Goal: Find specific page/section: Find specific page/section

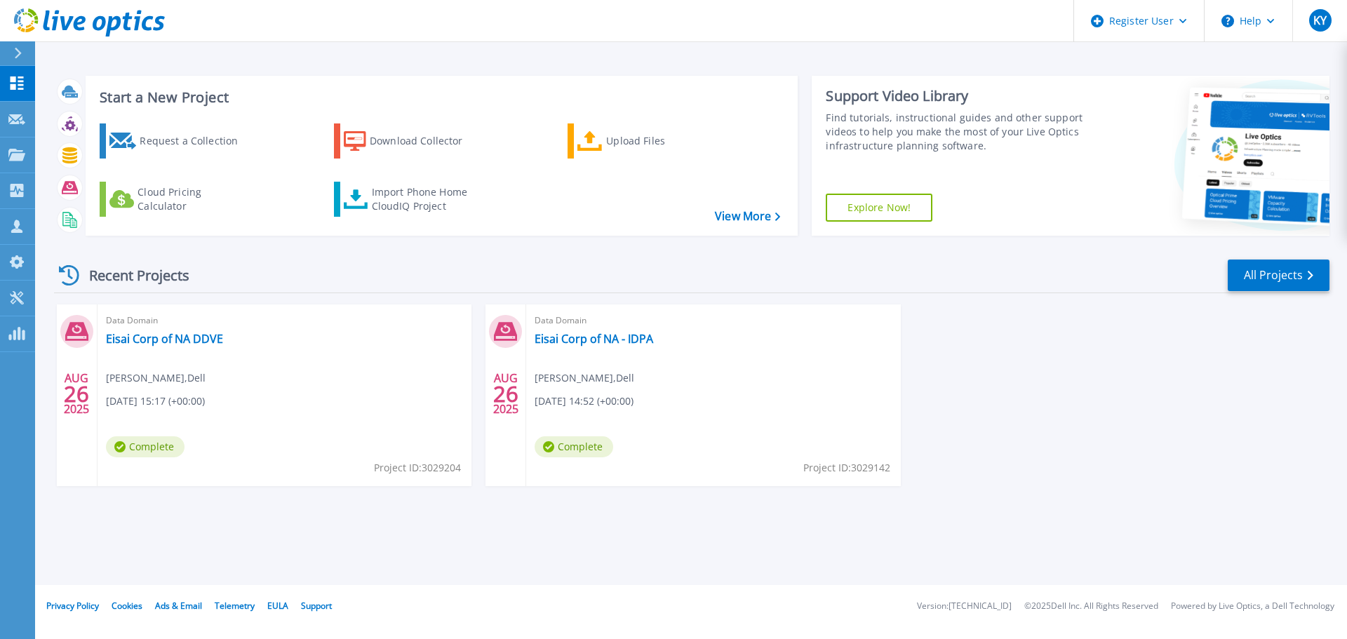
click at [441, 201] on div "Import Phone Home CloudIQ Project" at bounding box center [426, 199] width 109 height 28
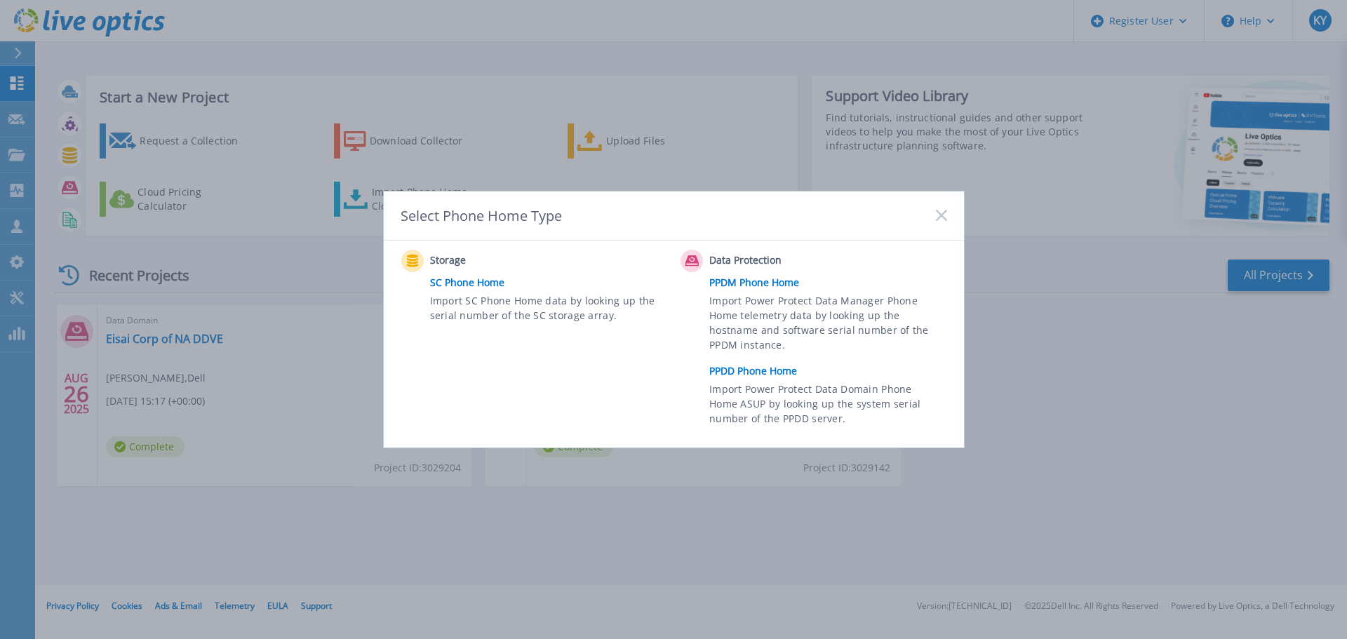
click at [754, 375] on link "PPDD Phone Home" at bounding box center [831, 371] width 244 height 21
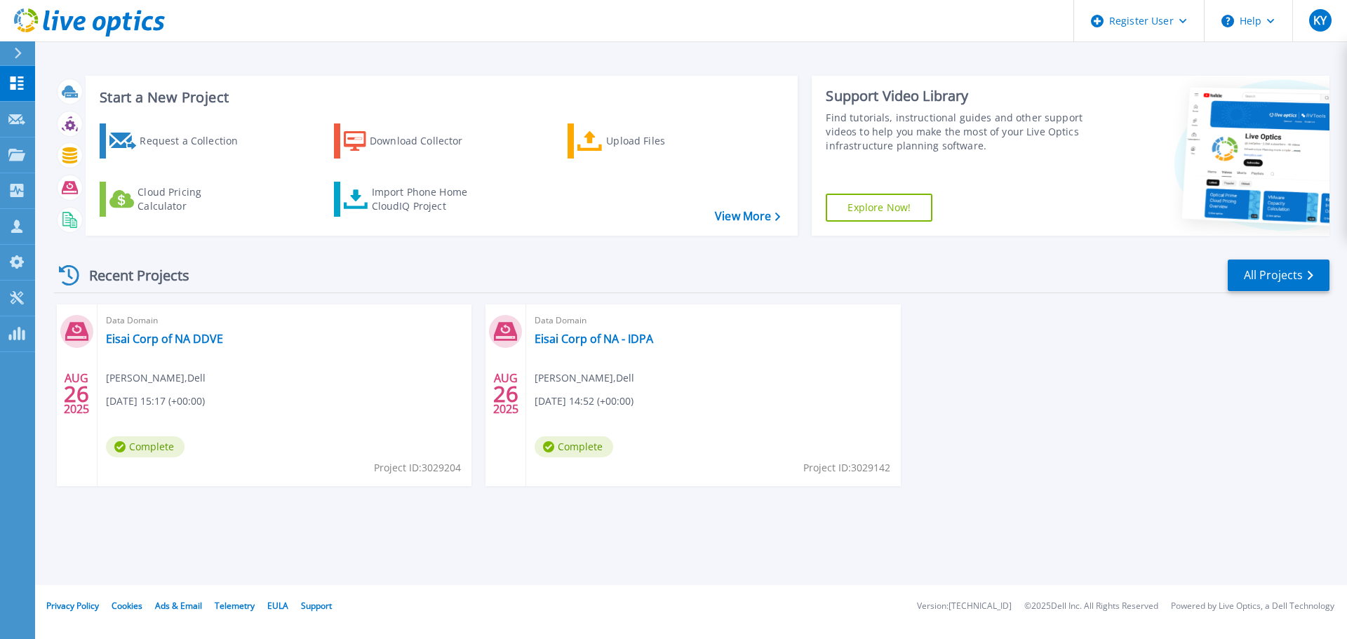
click at [456, 208] on div "Import Phone Home CloudIQ Project" at bounding box center [426, 199] width 109 height 28
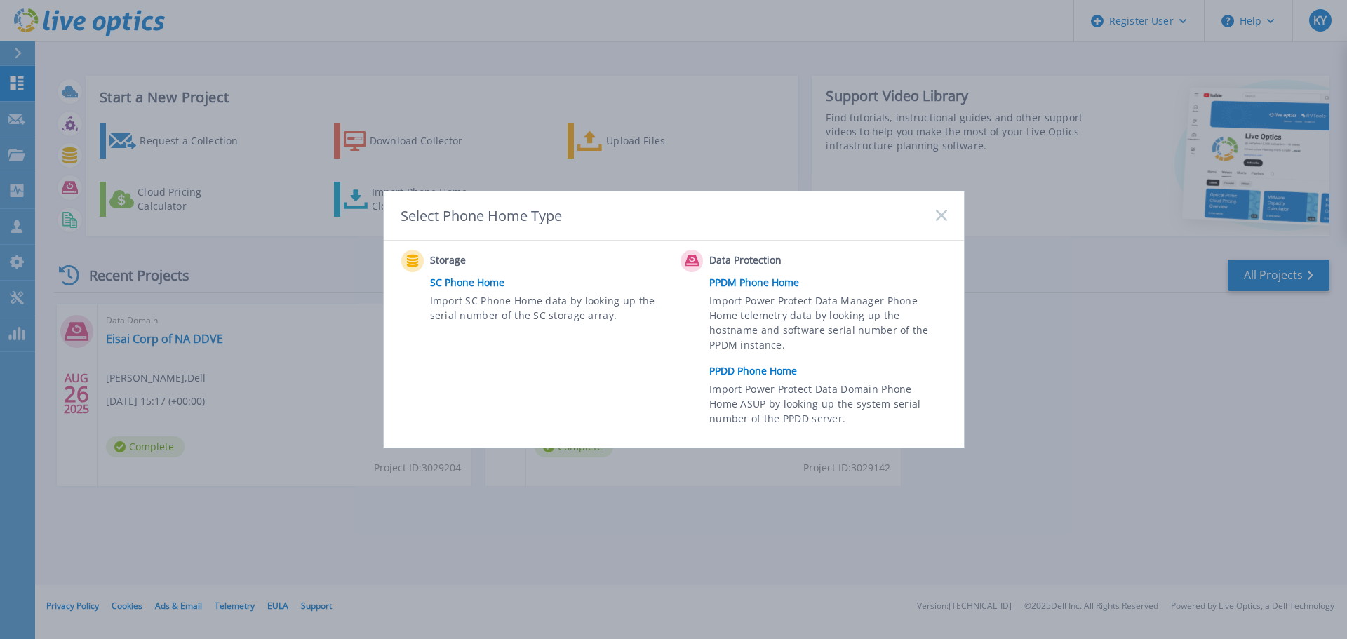
click at [731, 368] on link "PPDD Phone Home" at bounding box center [831, 371] width 244 height 21
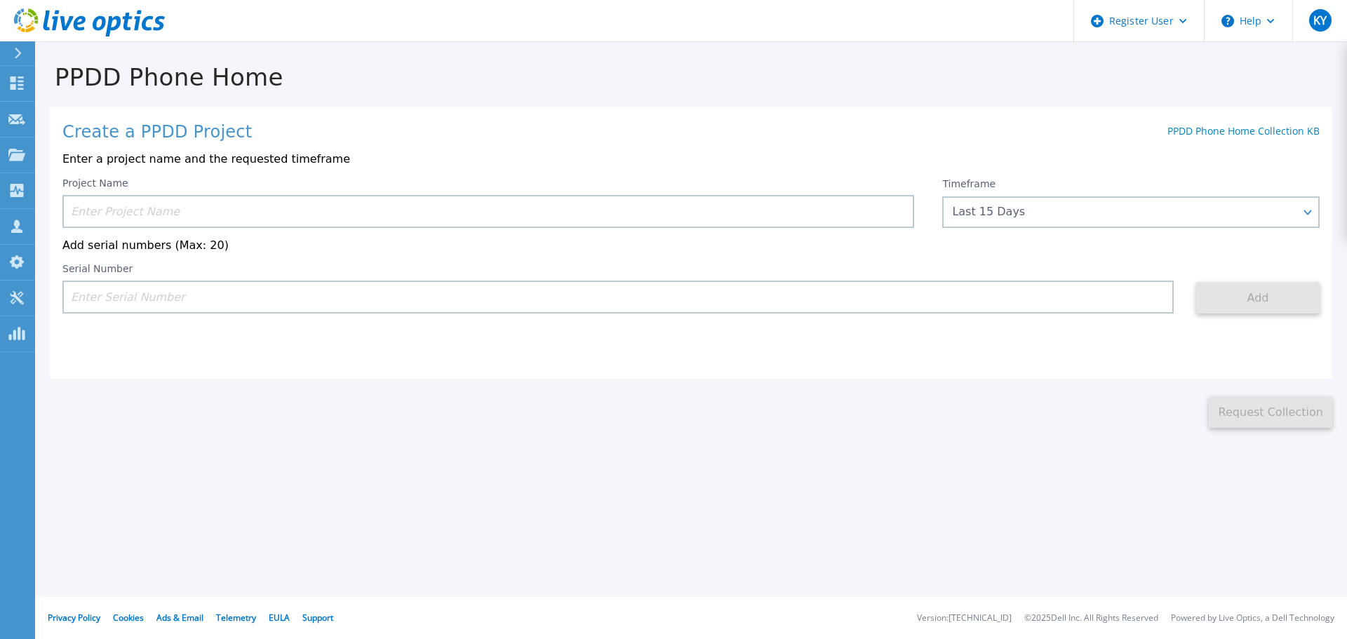
click at [131, 215] on input at bounding box center [488, 211] width 852 height 33
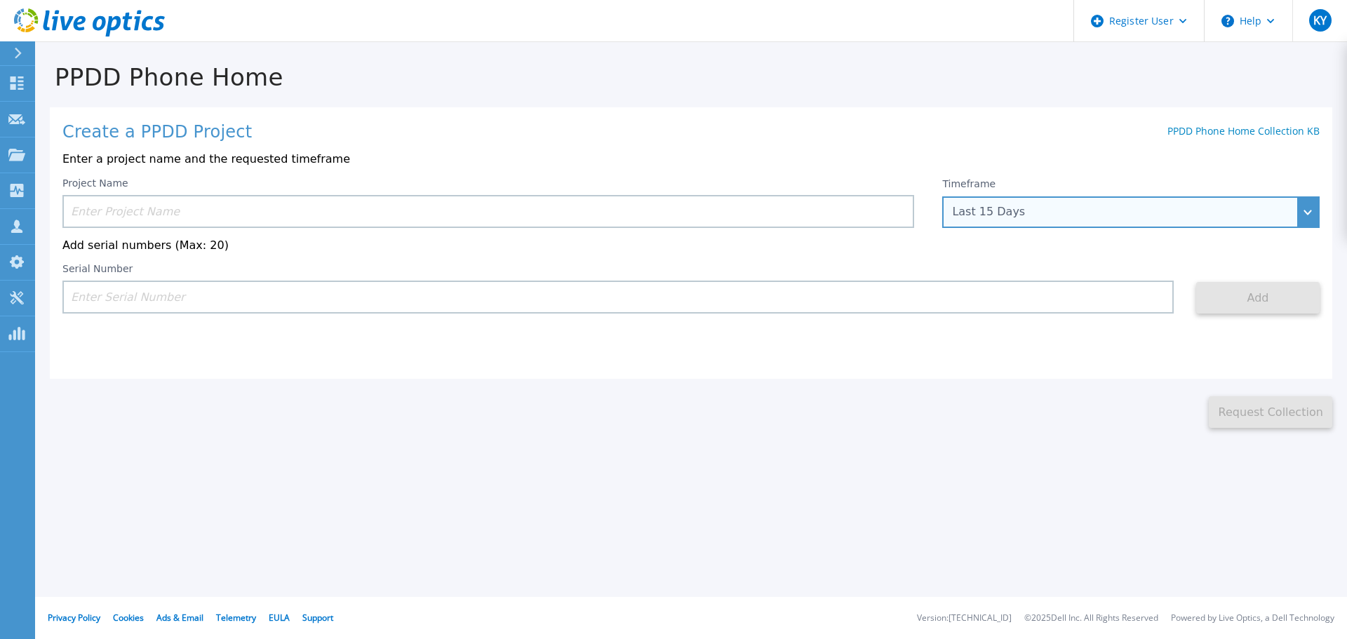
click at [1032, 209] on div "Last 15 Days" at bounding box center [1123, 212] width 342 height 13
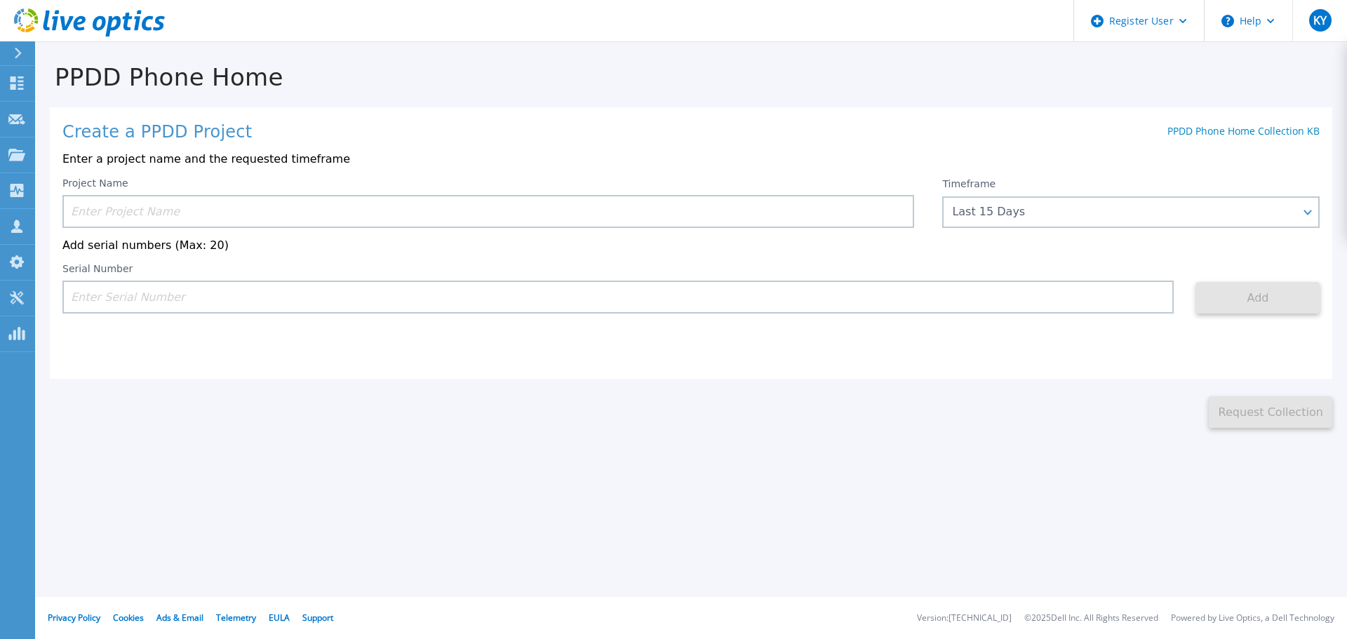
click at [461, 164] on p "Enter a project name and the requested timeframe" at bounding box center [691, 159] width 1258 height 13
click at [115, 206] on input at bounding box center [488, 211] width 852 height 33
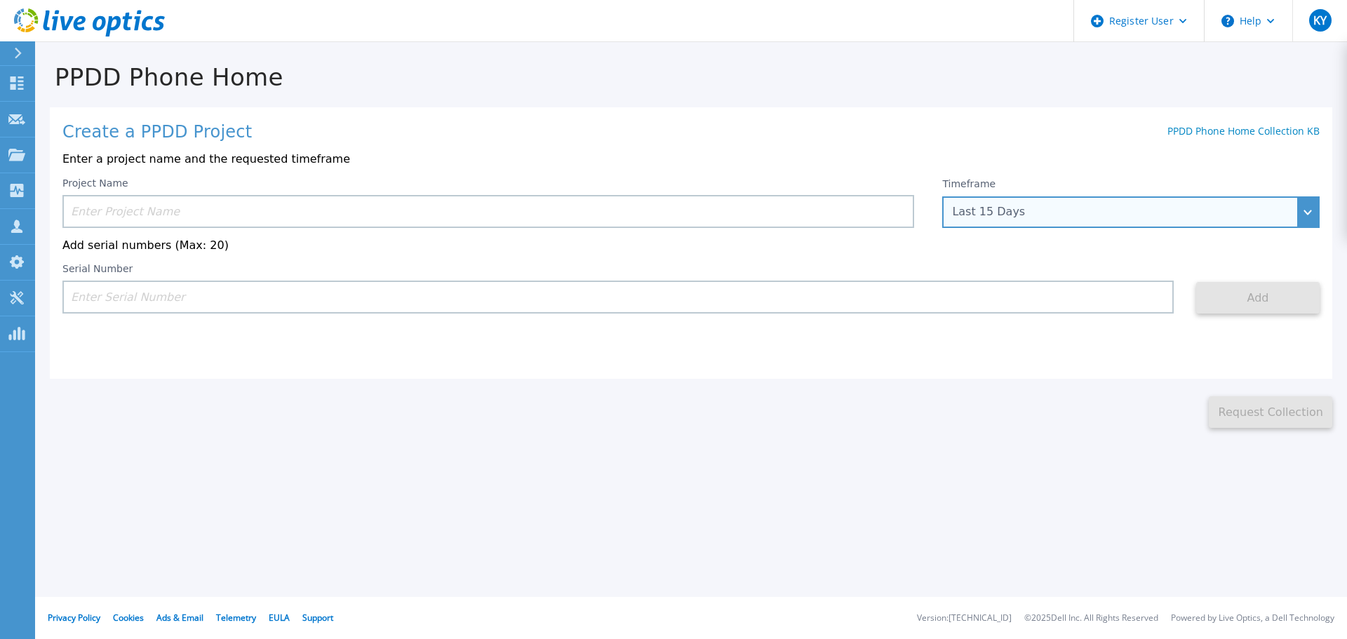
click at [998, 221] on div "Last 15 Days" at bounding box center [1131, 212] width 378 height 32
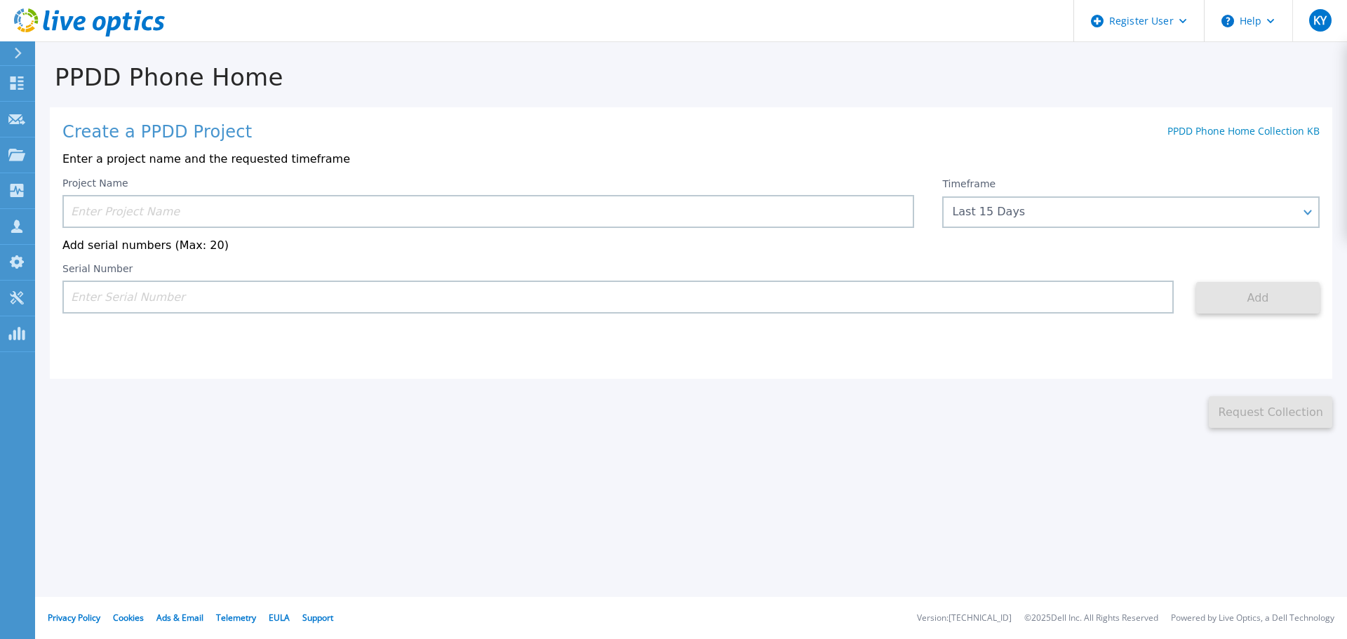
click at [132, 299] on input at bounding box center [618, 297] width 1112 height 33
